Goal: Register for event/course

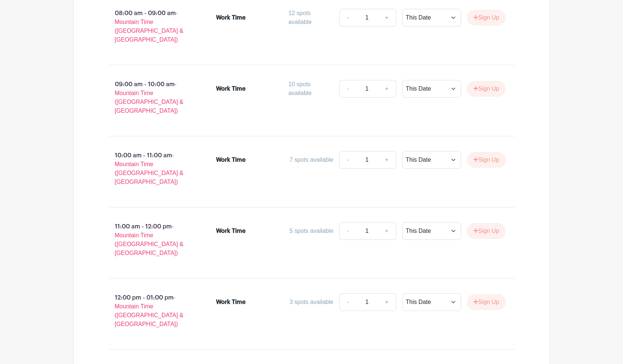
scroll to position [596, 0]
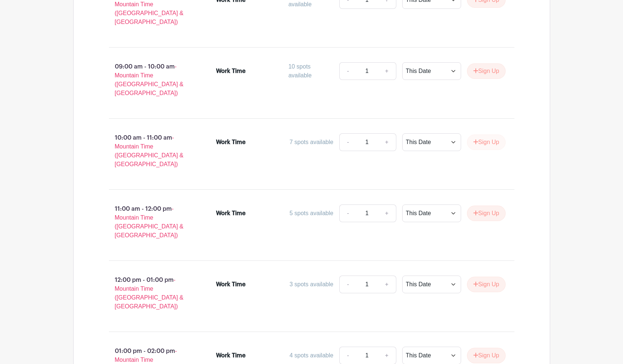
click at [494, 134] on button "Sign Up" at bounding box center [486, 141] width 39 height 15
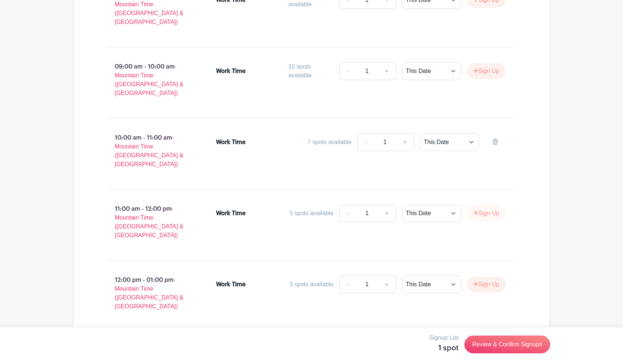
click at [485, 205] on button "Sign Up" at bounding box center [486, 212] width 39 height 15
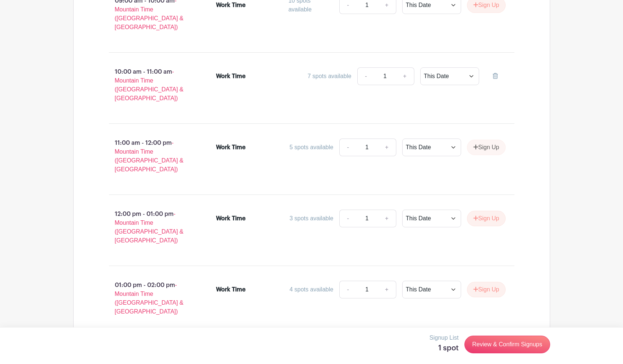
scroll to position [664, 0]
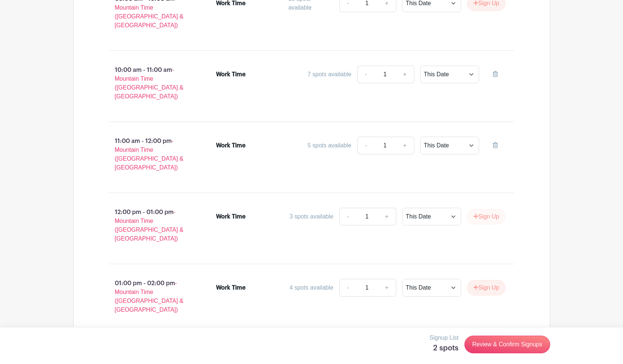
click at [490, 209] on button "Sign Up" at bounding box center [486, 216] width 39 height 15
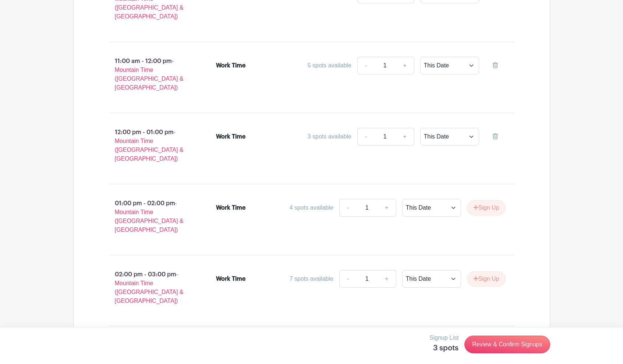
scroll to position [764, 0]
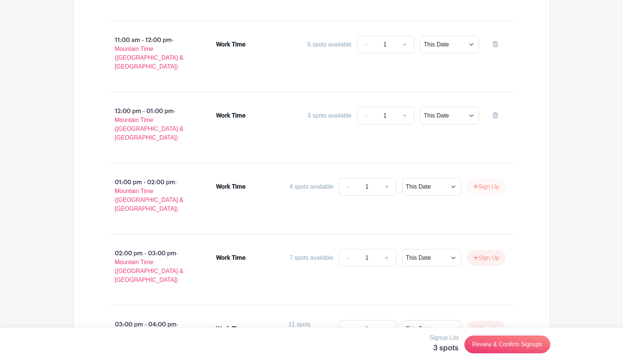
click at [491, 179] on button "Sign Up" at bounding box center [486, 186] width 39 height 15
click at [490, 250] on button "Sign Up" at bounding box center [486, 257] width 39 height 15
click at [490, 321] on button "Sign Up" at bounding box center [486, 328] width 39 height 15
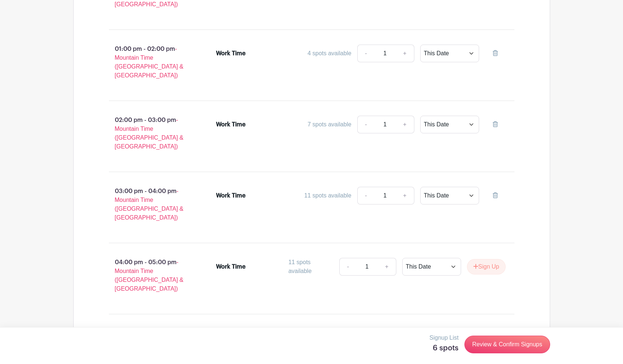
scroll to position [898, 0]
click at [493, 258] on button "Sign Up" at bounding box center [486, 265] width 39 height 15
click at [490, 329] on button "Sign Up" at bounding box center [486, 336] width 39 height 15
click at [504, 348] on link "Review & Confirm Signups" at bounding box center [507, 344] width 85 height 18
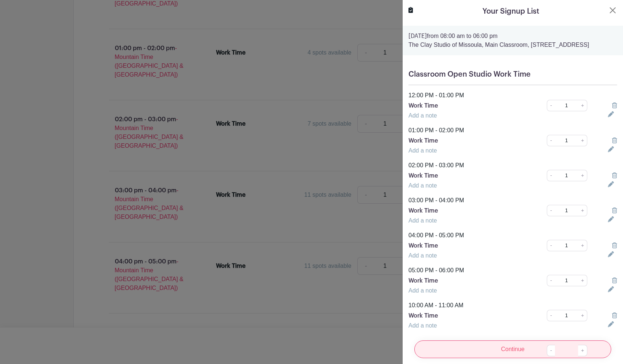
click at [511, 349] on input "Continue" at bounding box center [513, 349] width 197 height 18
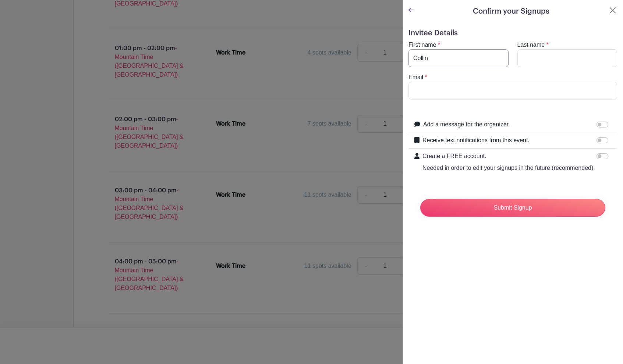
type input "Collin"
type input "voitk"
type input "[EMAIL_ADDRESS][DOMAIN_NAME]"
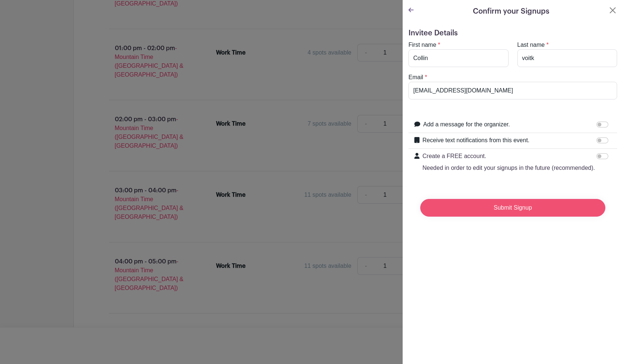
click at [500, 211] on input "Submit Signup" at bounding box center [512, 208] width 185 height 18
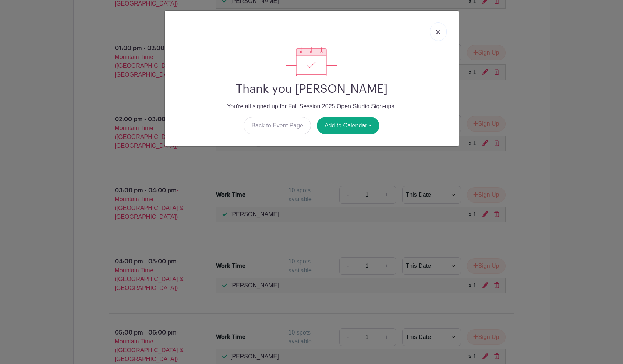
click at [435, 28] on link at bounding box center [438, 31] width 17 height 18
